Goal: Check status: Check status

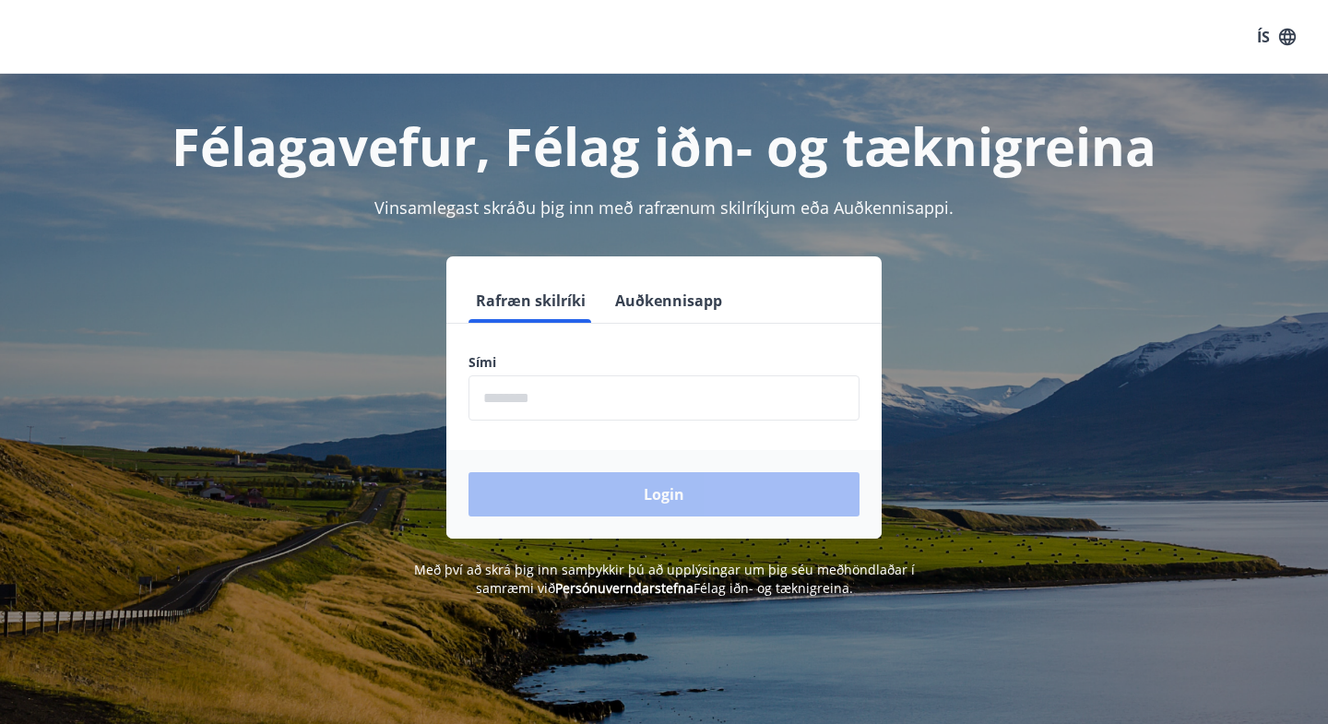
click at [599, 403] on input "phone" at bounding box center [663, 397] width 391 height 45
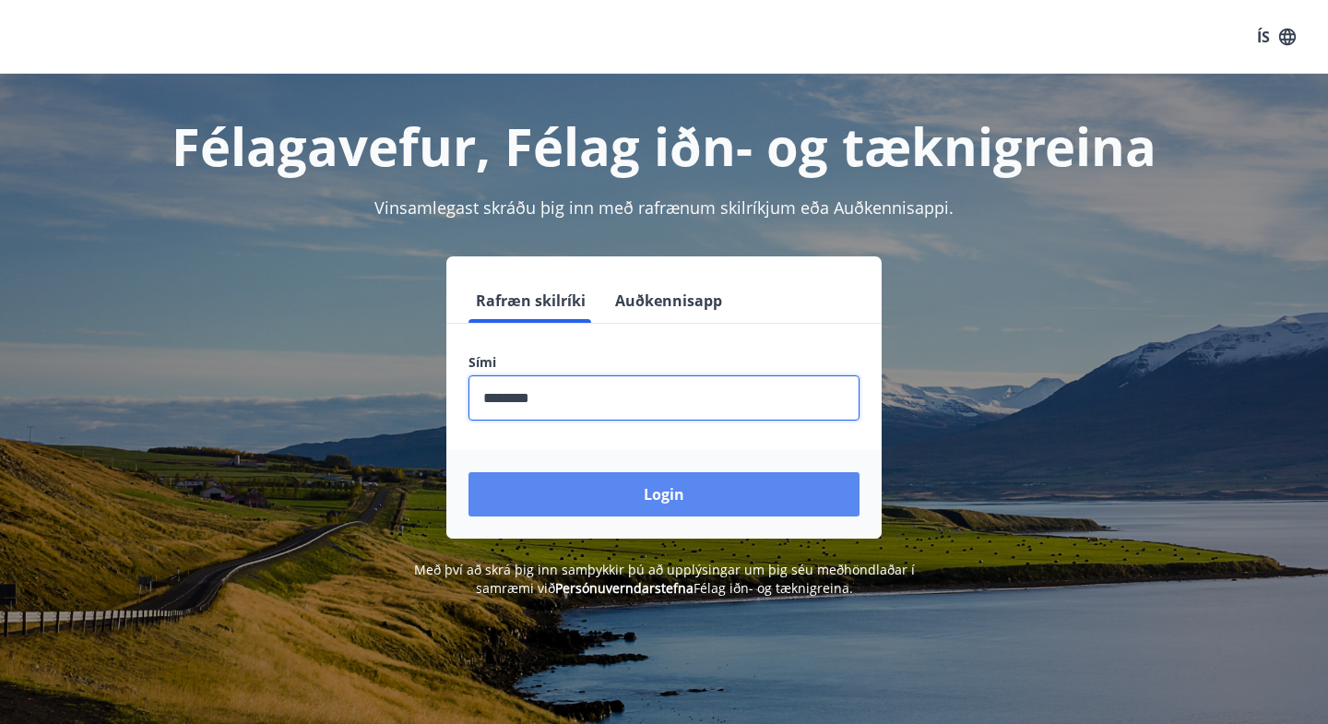
type input "********"
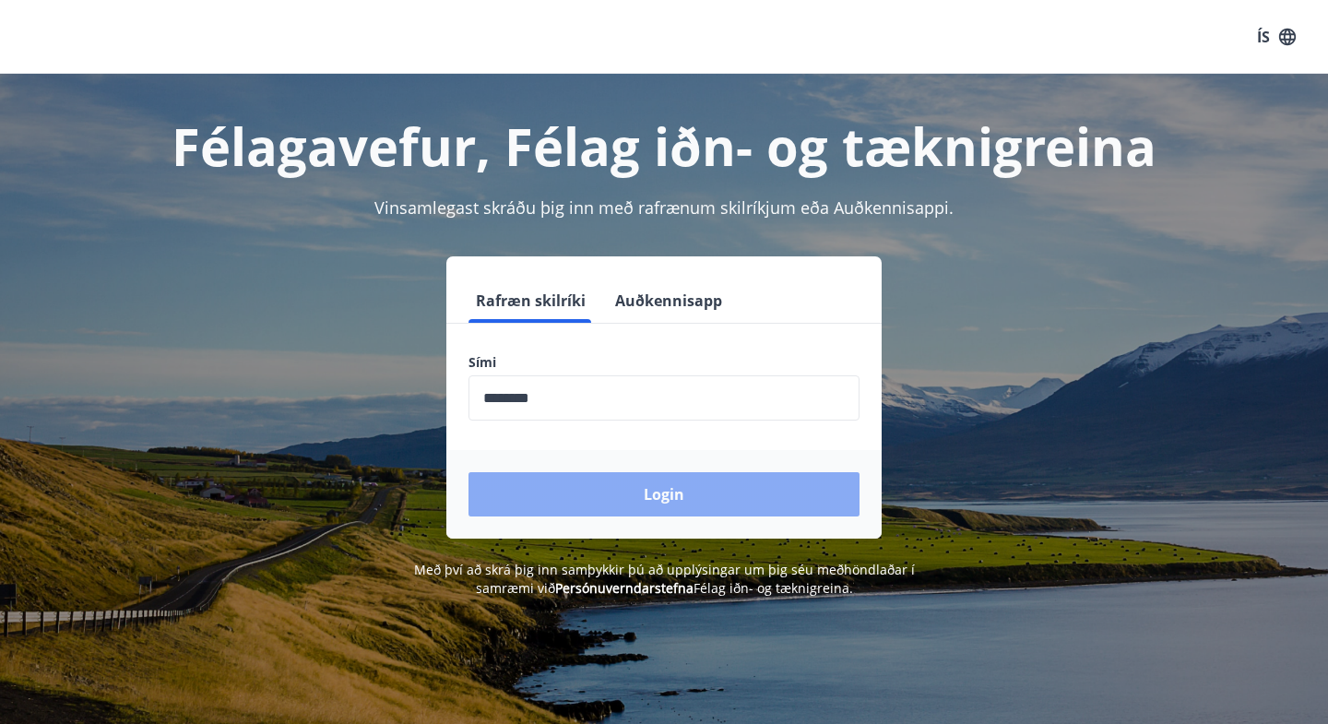
click at [672, 506] on button "Login" at bounding box center [663, 494] width 391 height 44
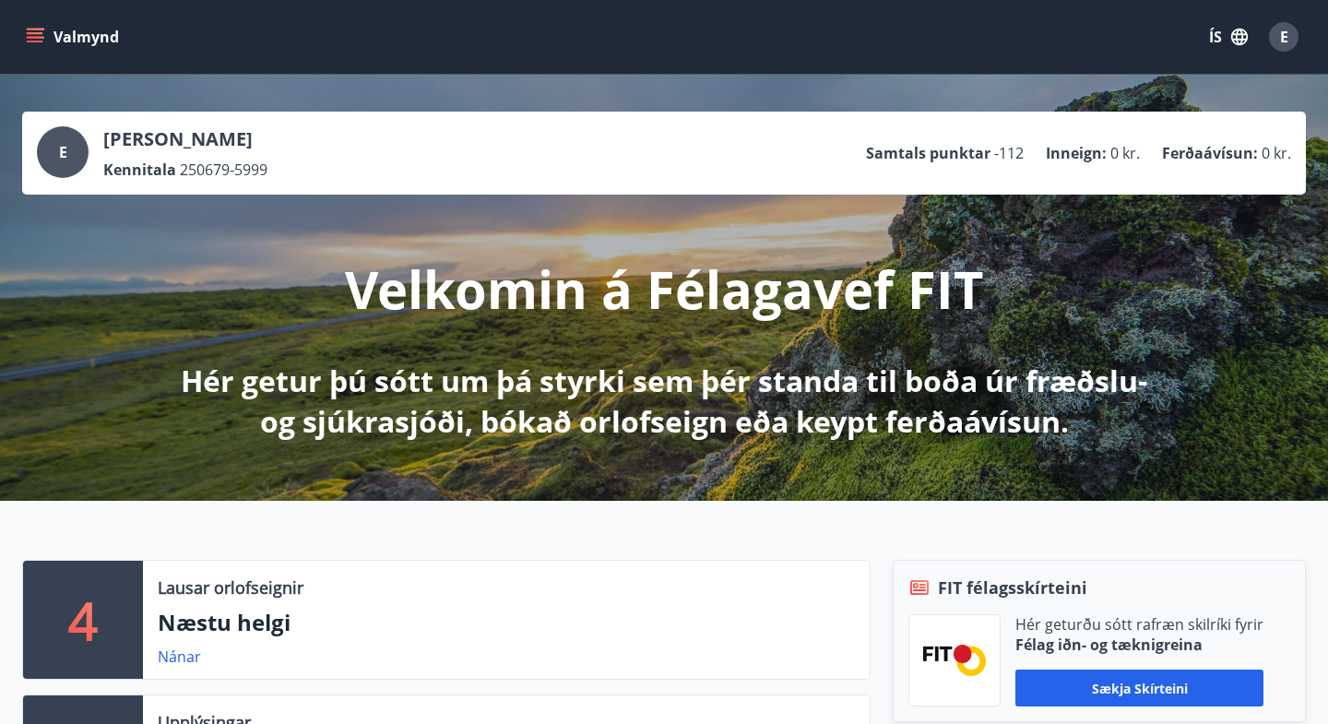
click at [41, 39] on icon "menu" at bounding box center [35, 37] width 18 height 18
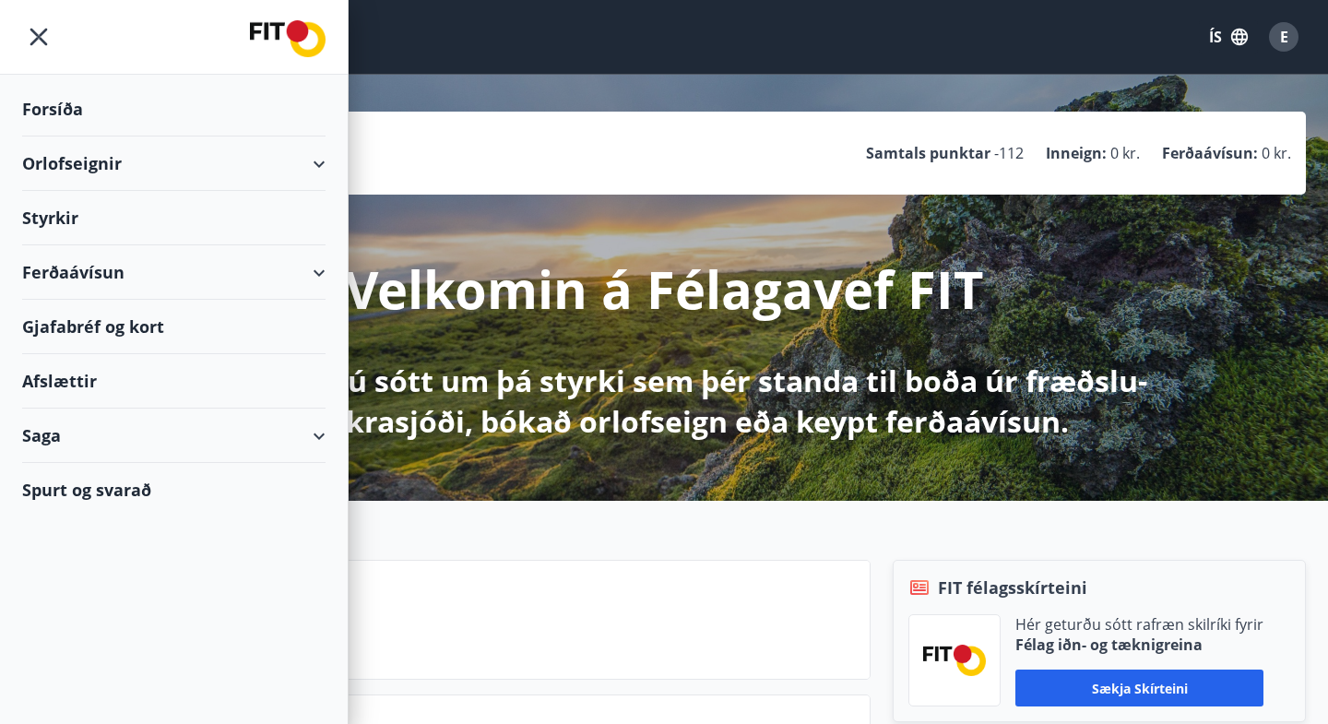
click at [316, 433] on div "Saga" at bounding box center [173, 435] width 303 height 54
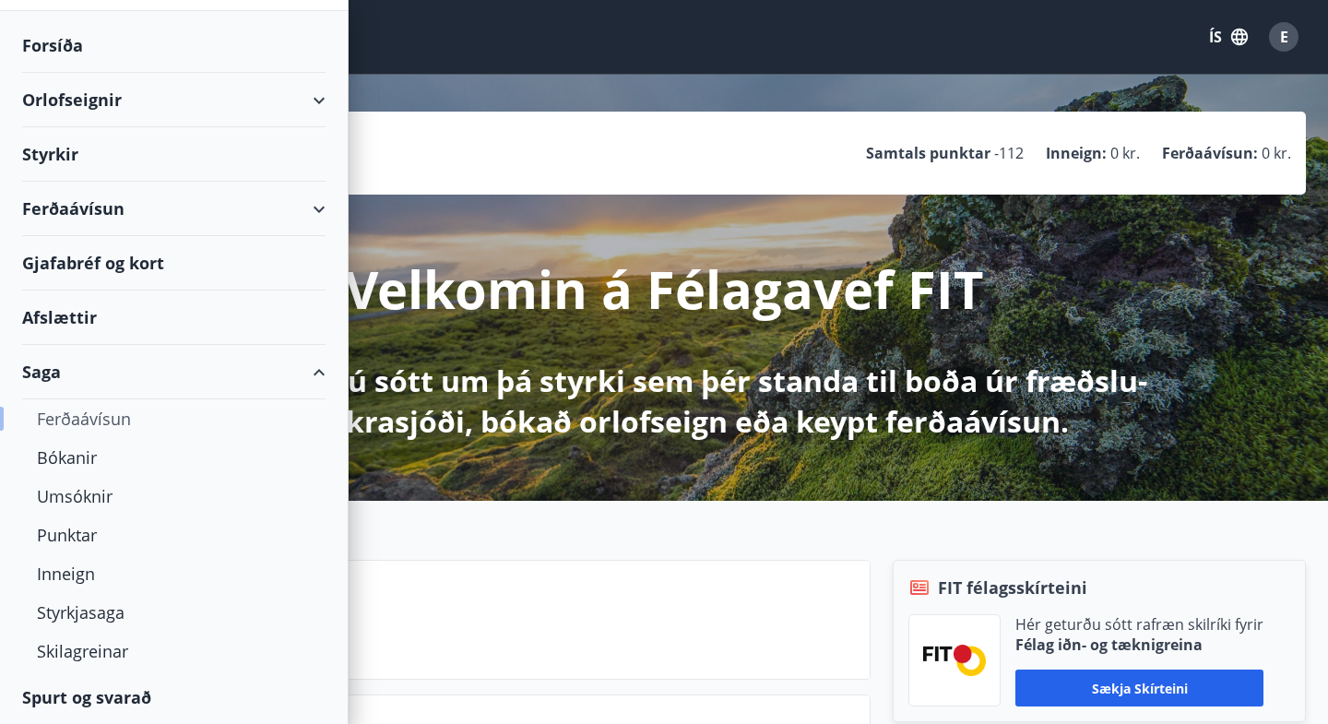
scroll to position [64, 0]
click at [107, 614] on div "Styrkjasaga" at bounding box center [174, 612] width 274 height 39
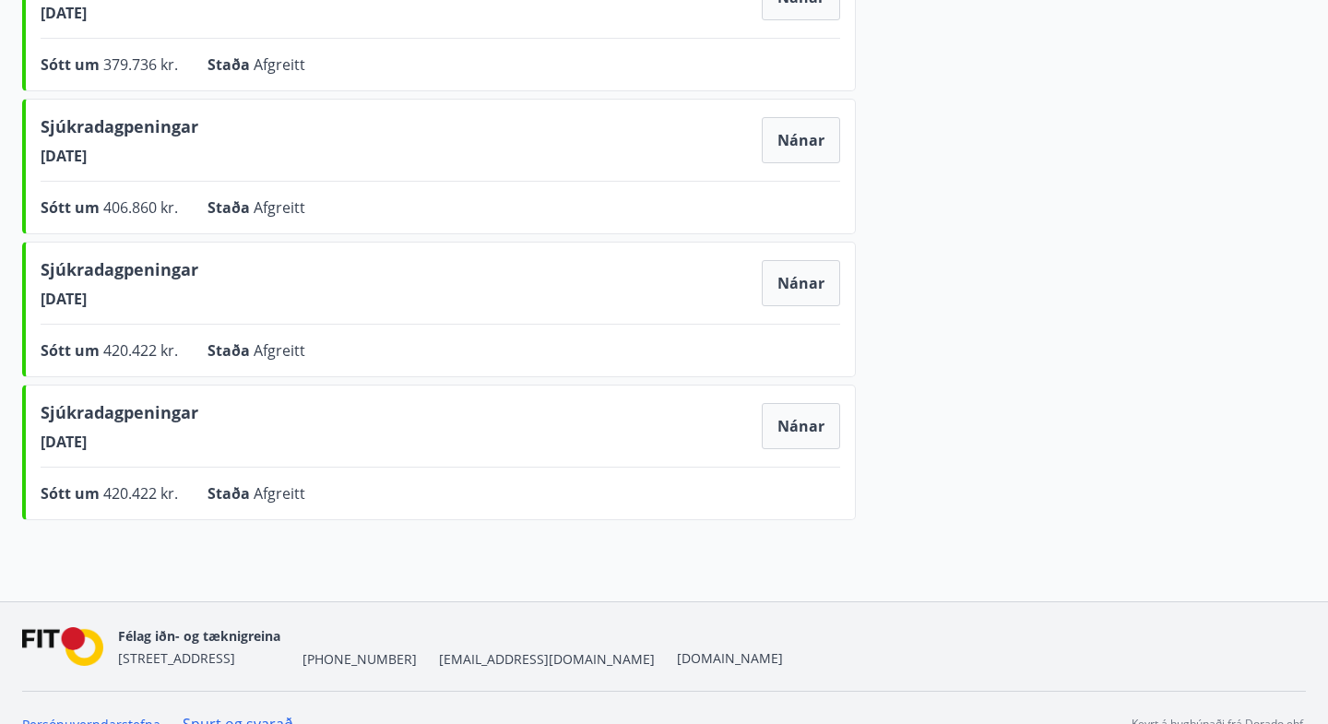
scroll to position [1179, 0]
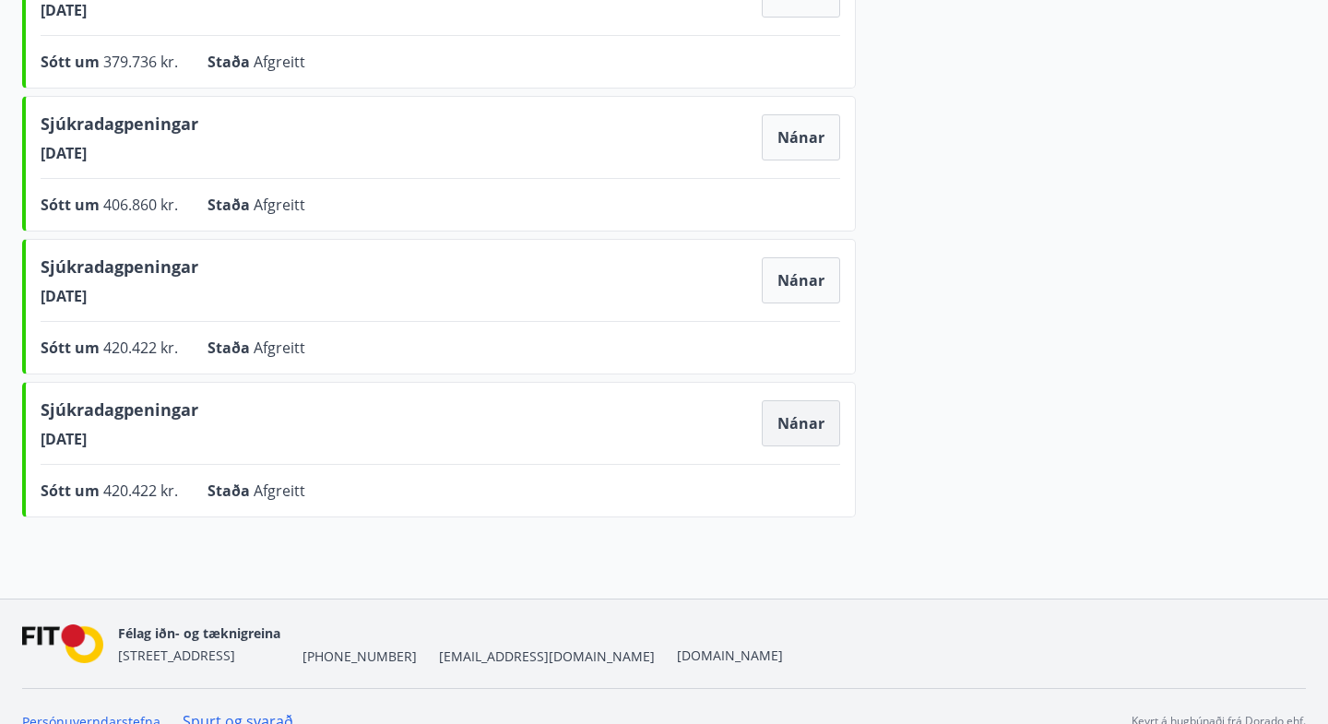
click at [794, 426] on button "Nánar" at bounding box center [801, 423] width 78 height 46
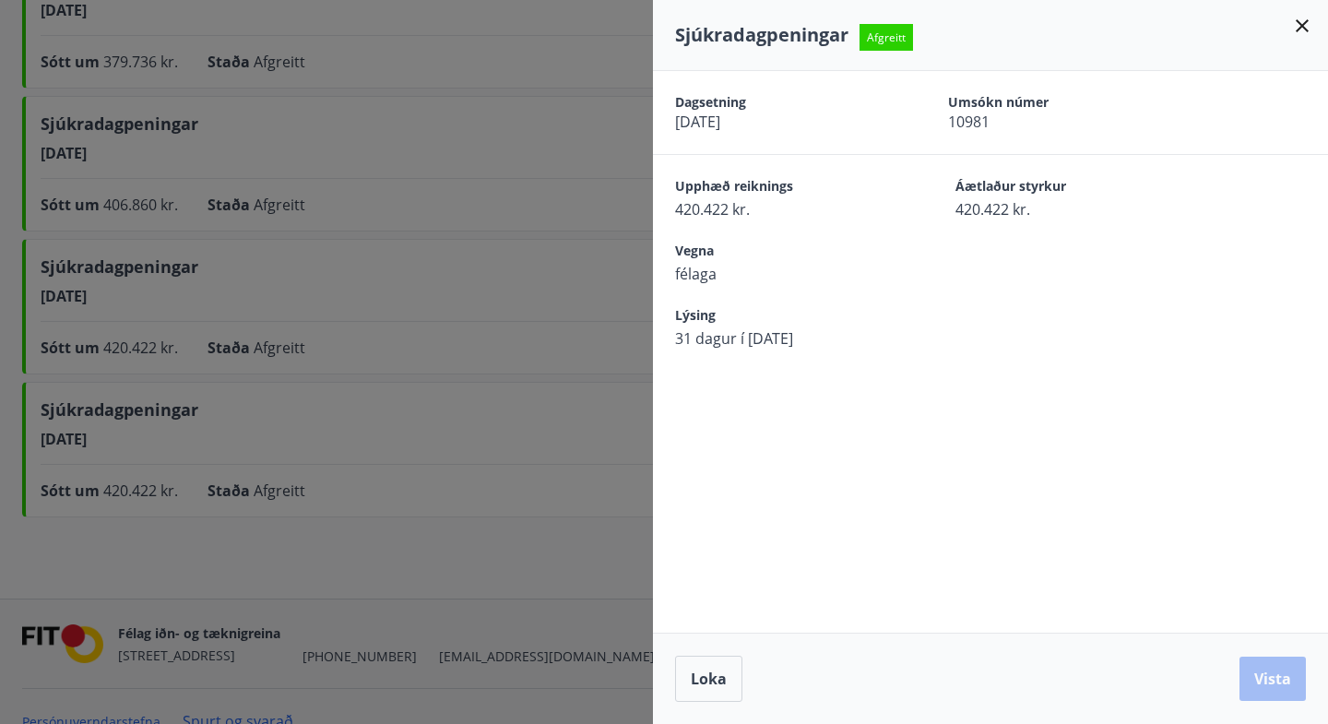
click at [1305, 24] on icon at bounding box center [1302, 25] width 13 height 13
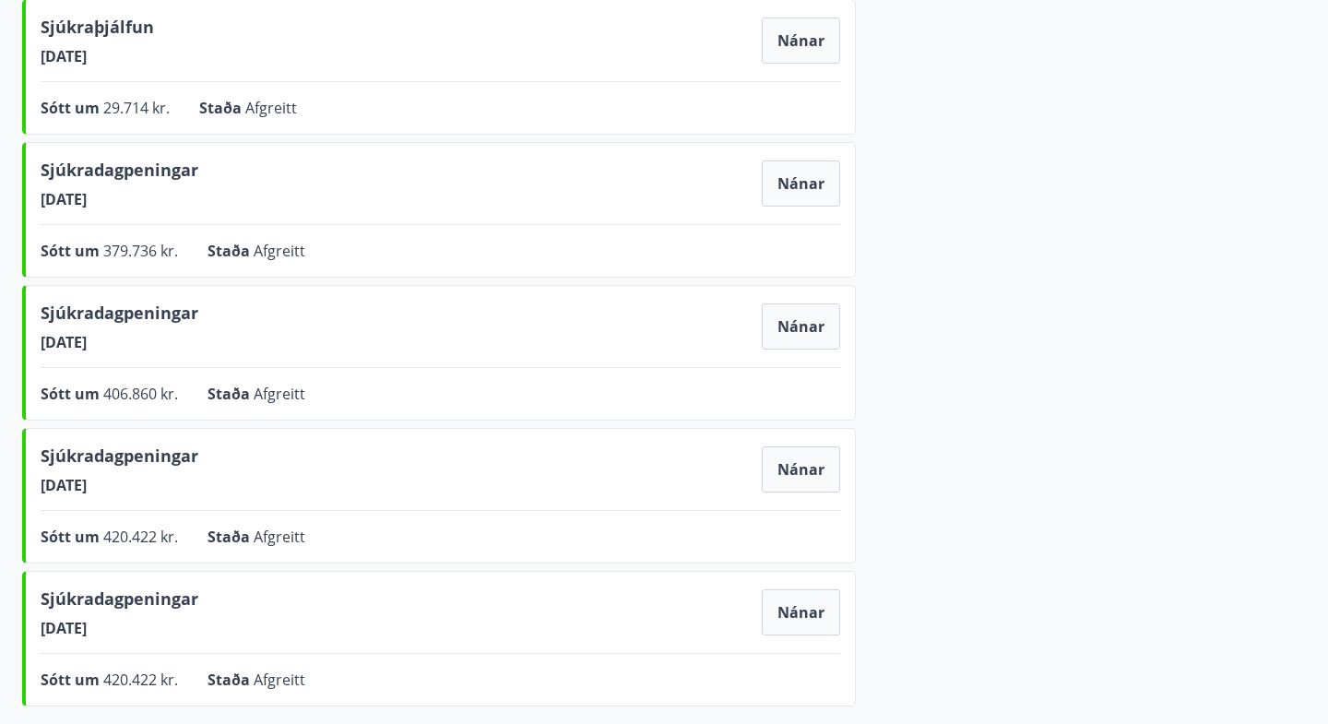
scroll to position [993, 0]
